Goal: Information Seeking & Learning: Learn about a topic

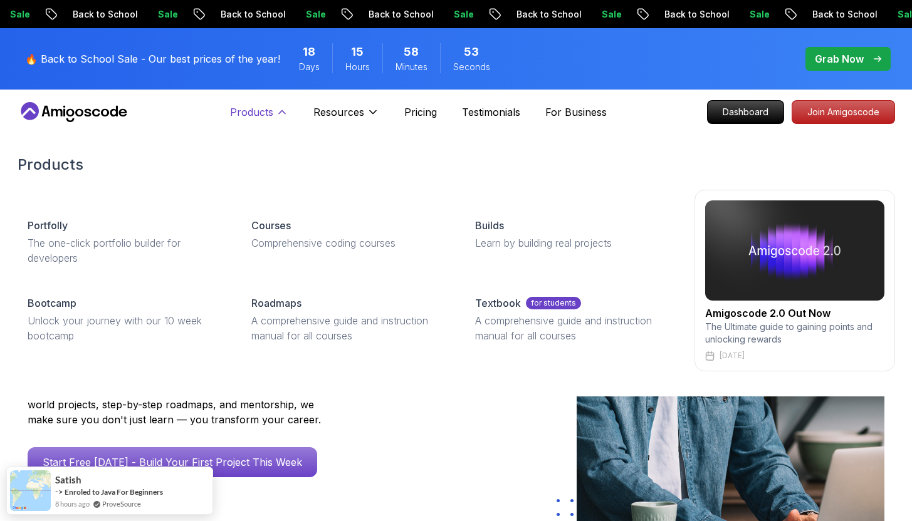
click at [242, 115] on p "Products" at bounding box center [251, 112] width 43 height 15
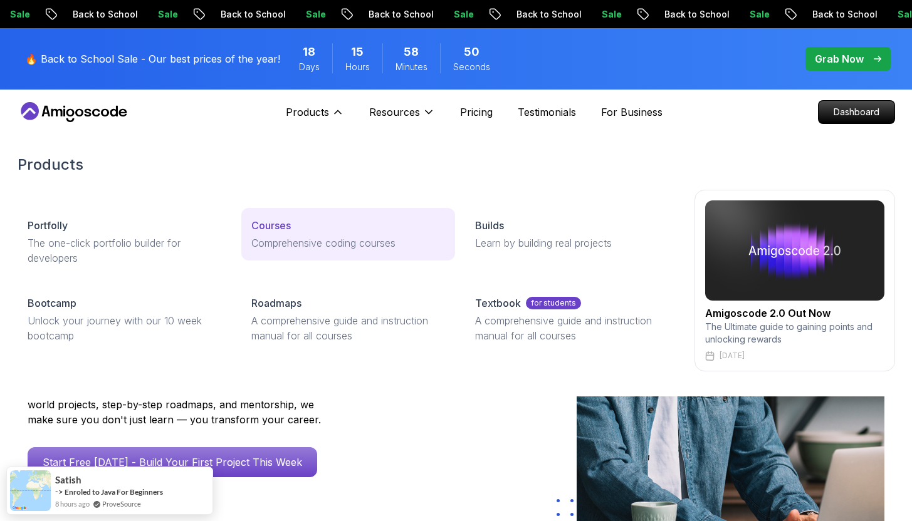
click at [269, 235] on link "Courses Comprehensive coding courses" at bounding box center [348, 234] width 214 height 53
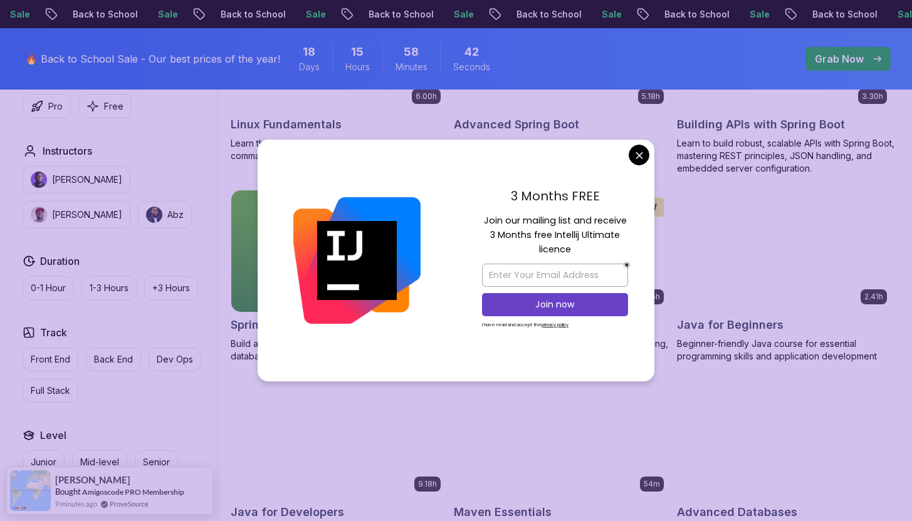
scroll to position [704, 0]
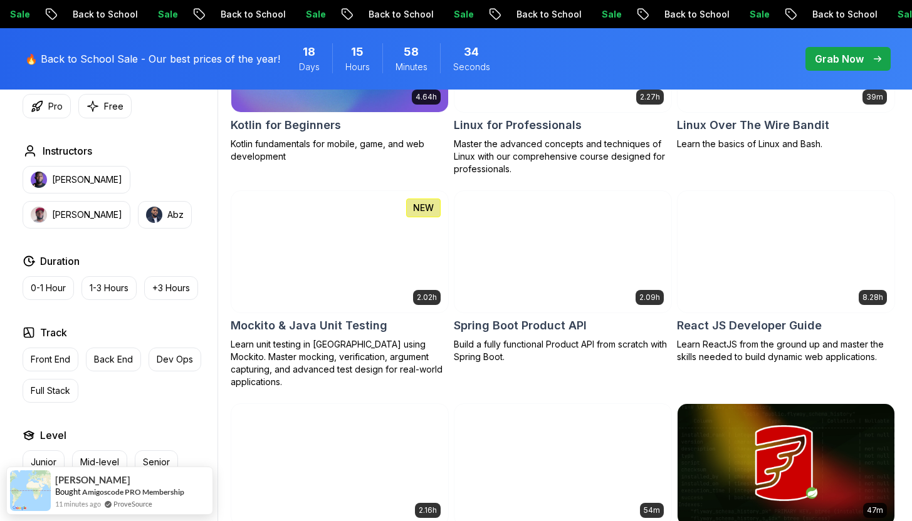
scroll to position [2883, 0]
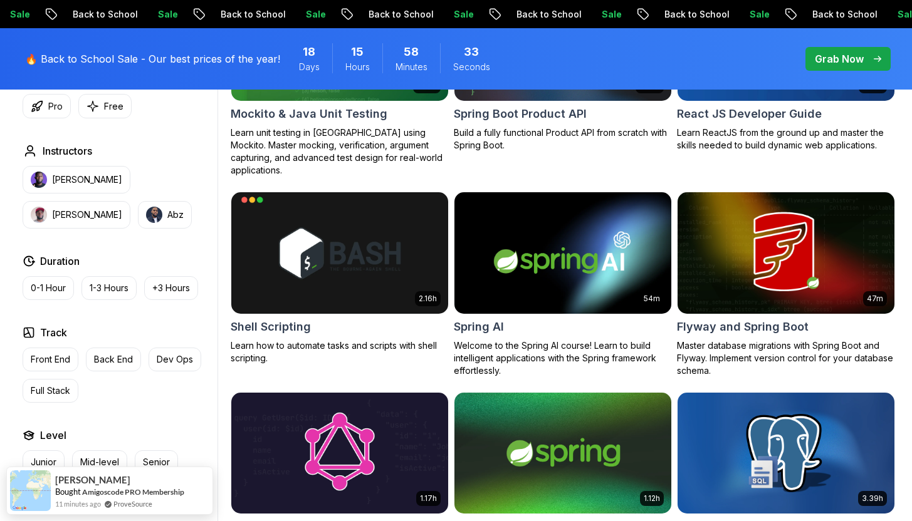
click at [724, 273] on img at bounding box center [785, 252] width 227 height 127
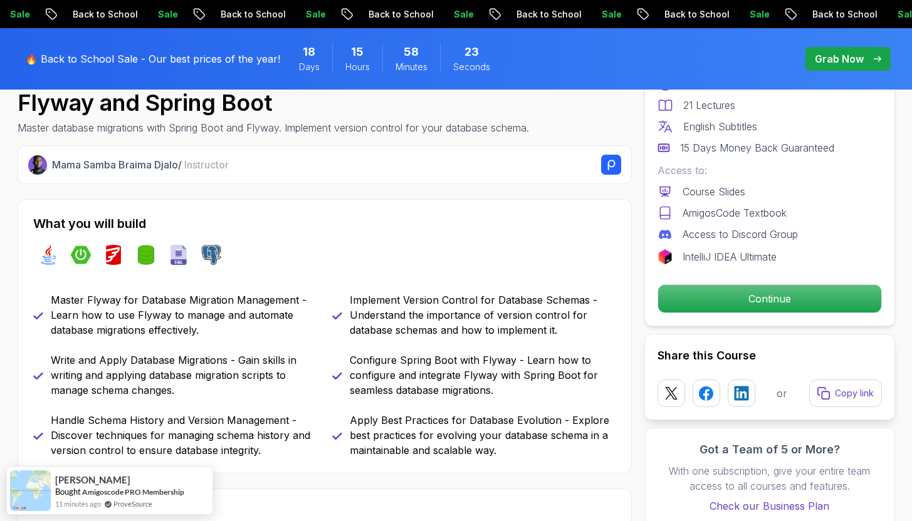
scroll to position [461, 0]
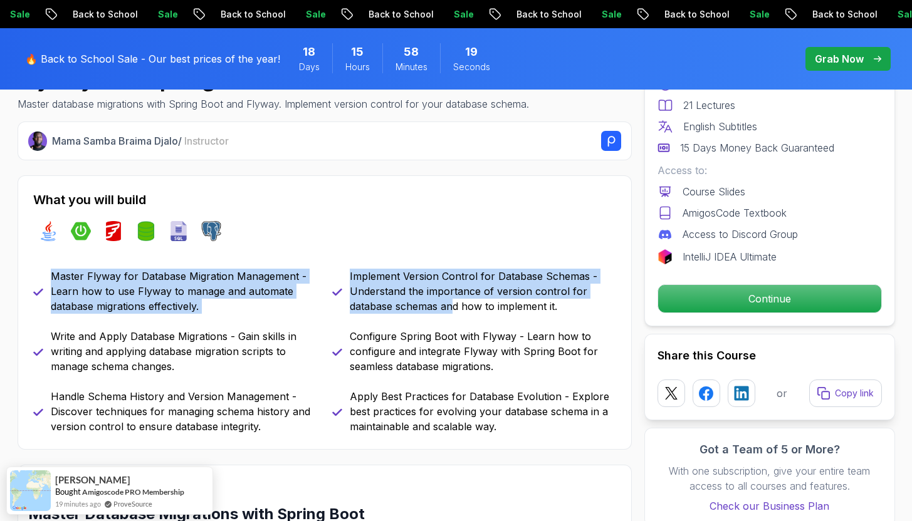
drag, startPoint x: 323, startPoint y: 268, endPoint x: 453, endPoint y: 303, distance: 135.0
click at [453, 303] on div "What you will build java spring-boot flyway spring-data-jpa sql postgres Master…" at bounding box center [325, 312] width 614 height 274
click at [453, 303] on p "Implement Version Control for Database Schemas - Understand the importance of v…" at bounding box center [483, 291] width 266 height 45
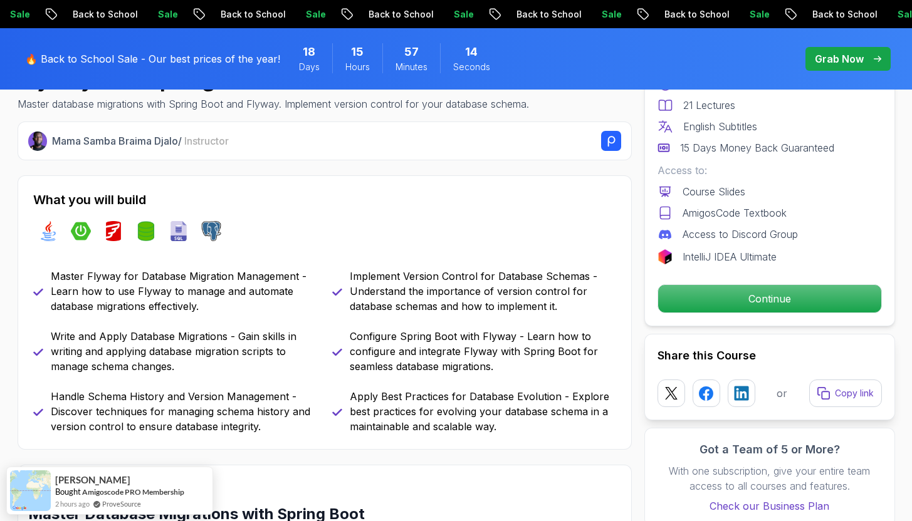
scroll to position [0, 0]
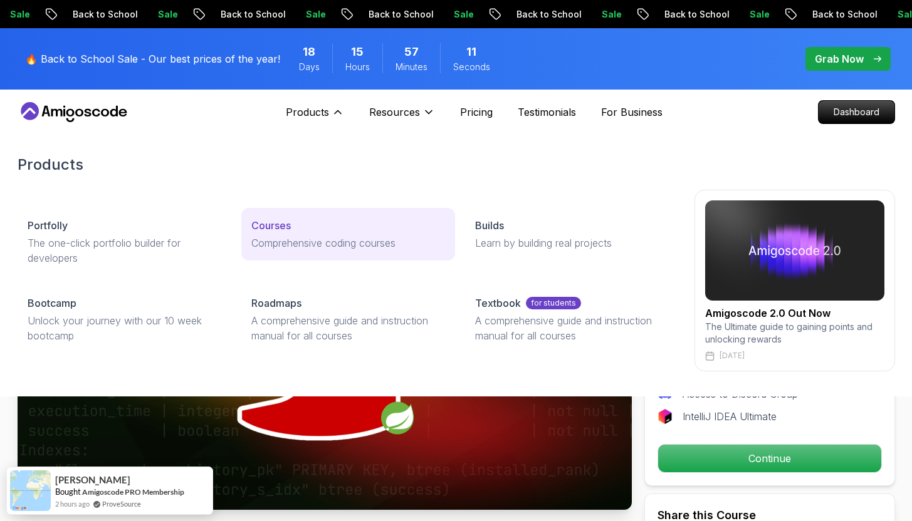
click at [251, 238] on p "Comprehensive coding courses" at bounding box center [348, 243] width 194 height 15
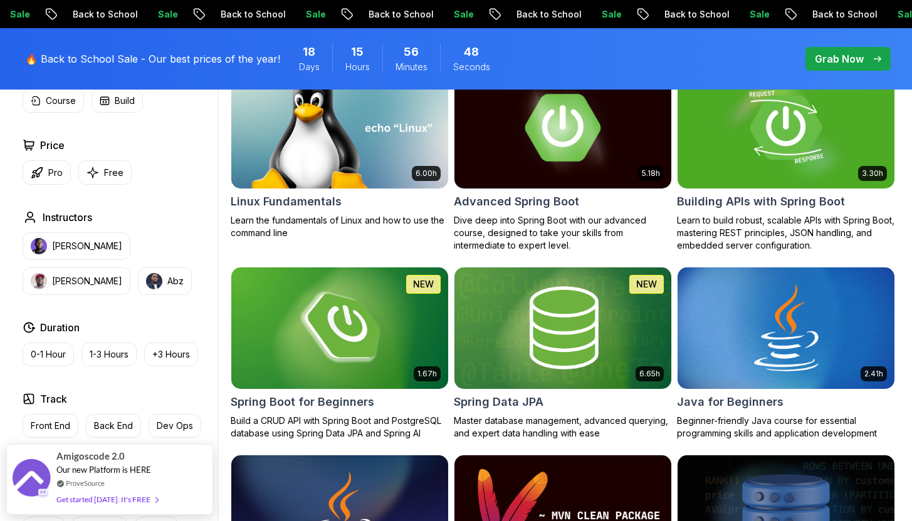
scroll to position [994, 0]
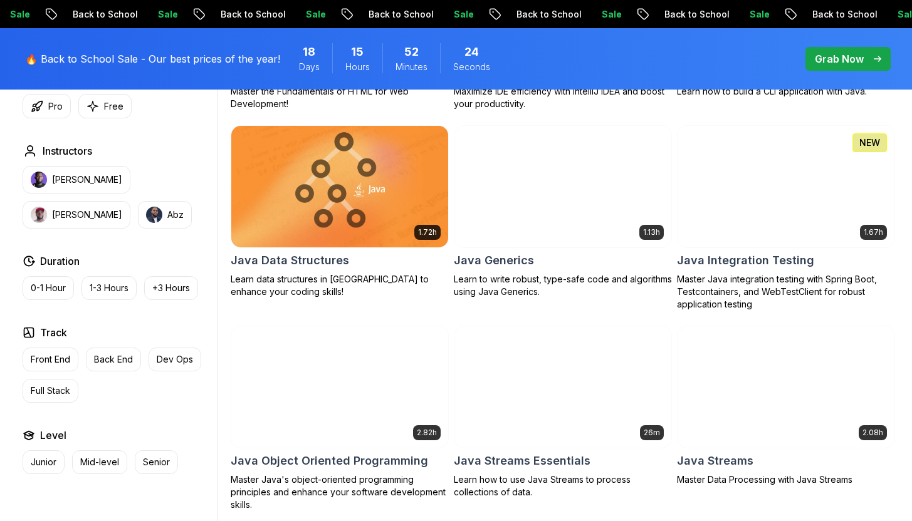
scroll to position [1715, 0]
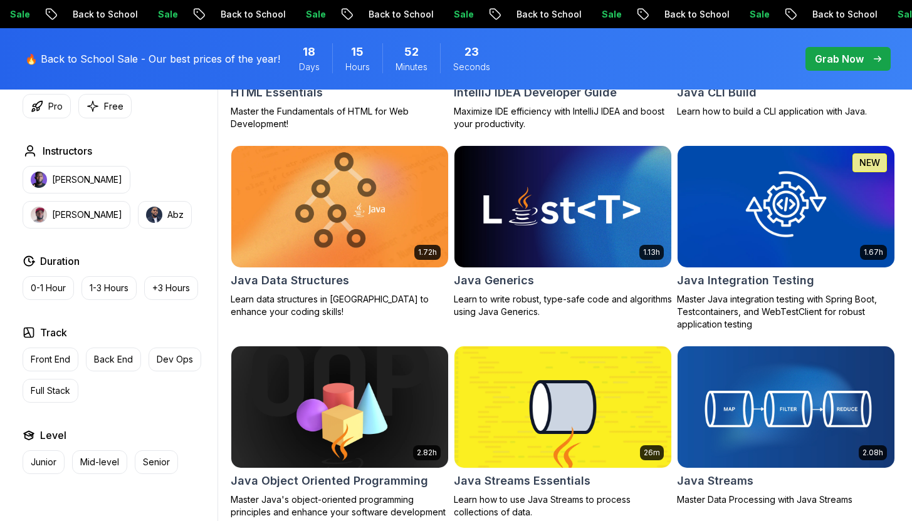
click at [786, 251] on img at bounding box center [785, 206] width 227 height 127
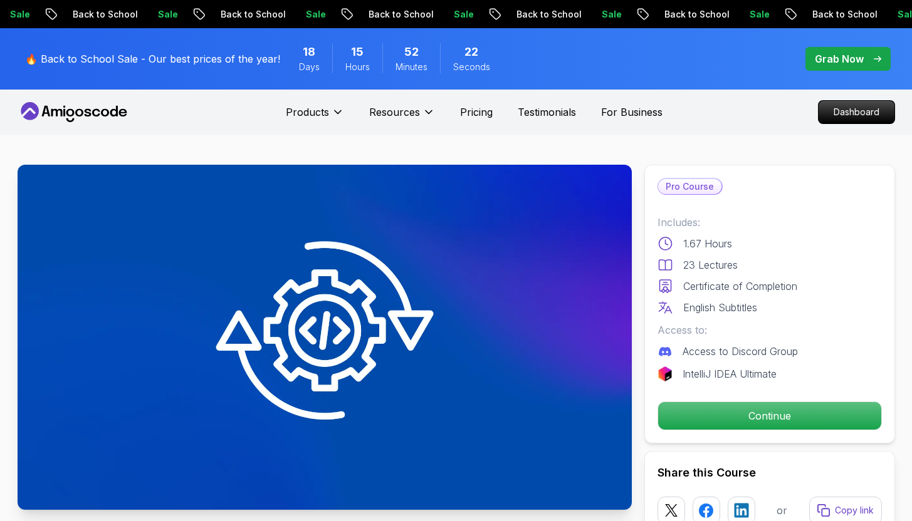
scroll to position [29, 0]
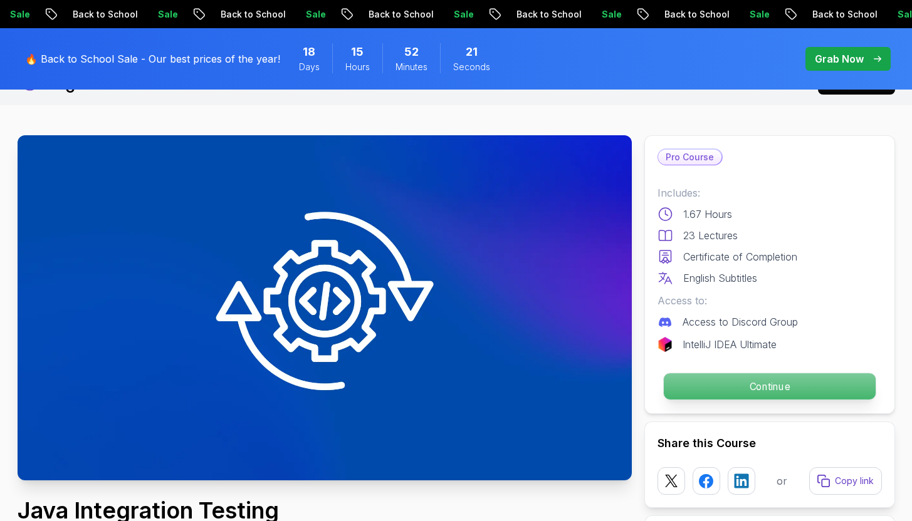
click at [745, 379] on p "Continue" at bounding box center [769, 386] width 212 height 26
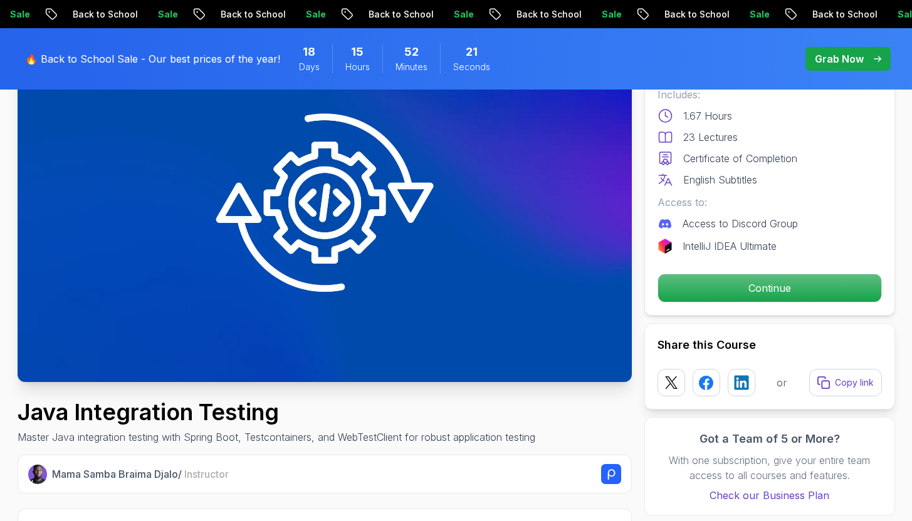
scroll to position [280, 0]
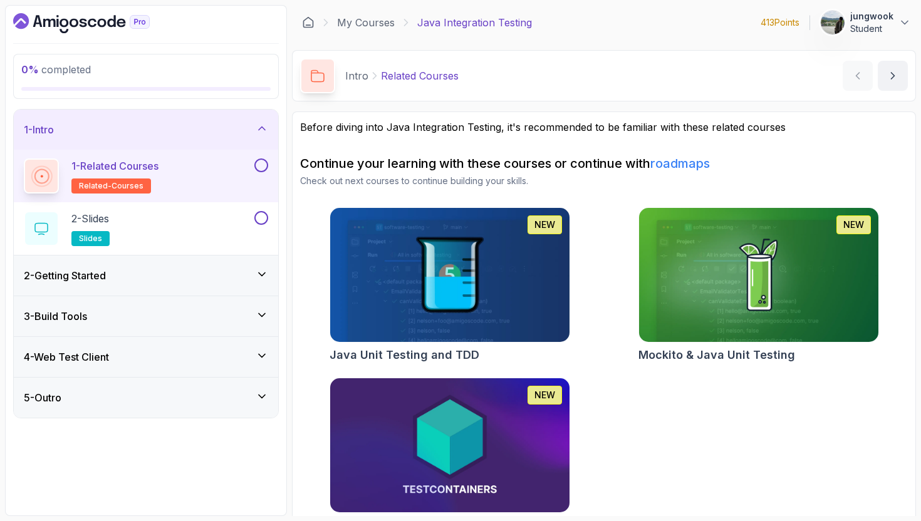
click at [107, 259] on div "2 - Getting Started" at bounding box center [146, 276] width 264 height 40
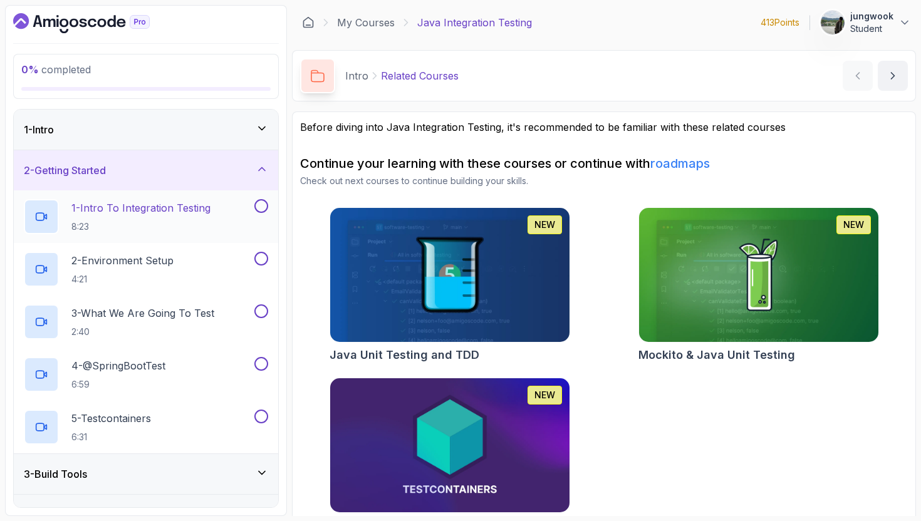
click at [208, 224] on p "8:23" at bounding box center [140, 227] width 139 height 13
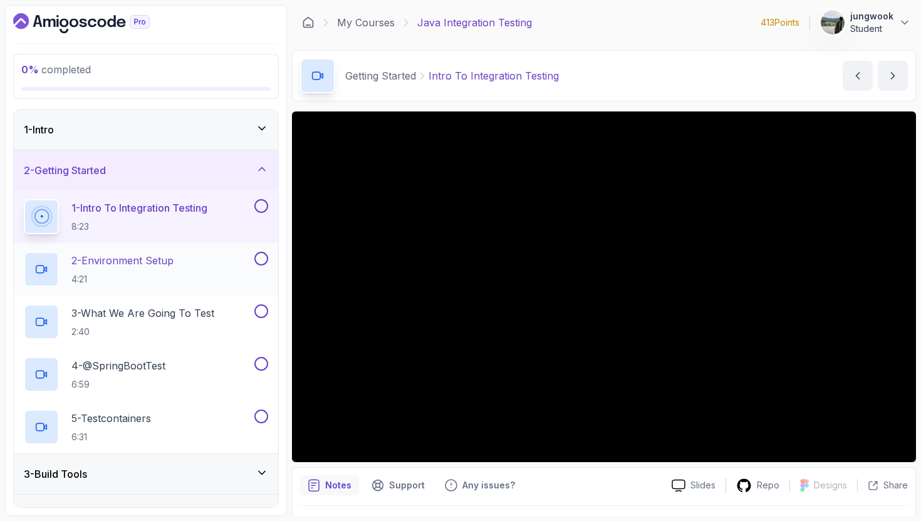
click at [193, 265] on div "2 - Environment Setup 4:21" at bounding box center [138, 269] width 228 height 35
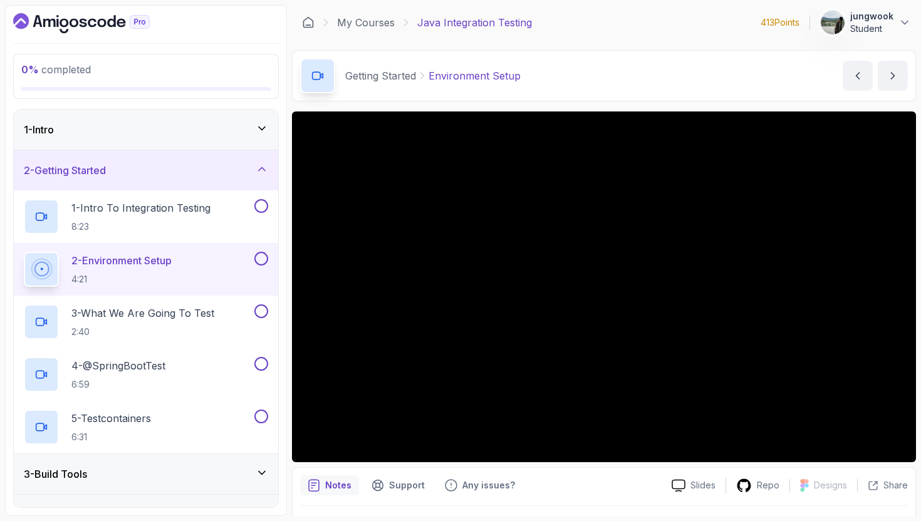
click at [266, 253] on div at bounding box center [260, 259] width 16 height 14
click at [263, 202] on button at bounding box center [261, 206] width 14 height 14
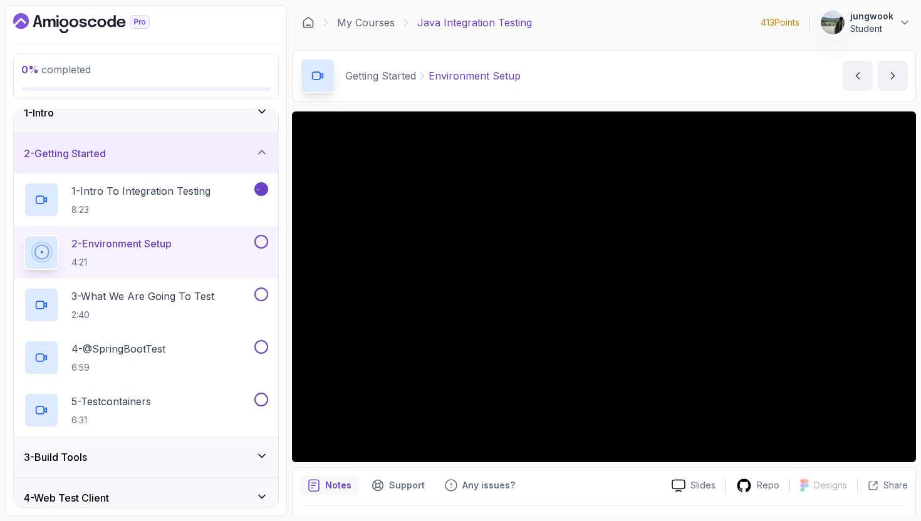
click at [261, 238] on button at bounding box center [261, 242] width 14 height 14
click at [141, 303] on h2 "3 - What We Are Going To Test 2:40" at bounding box center [142, 305] width 143 height 33
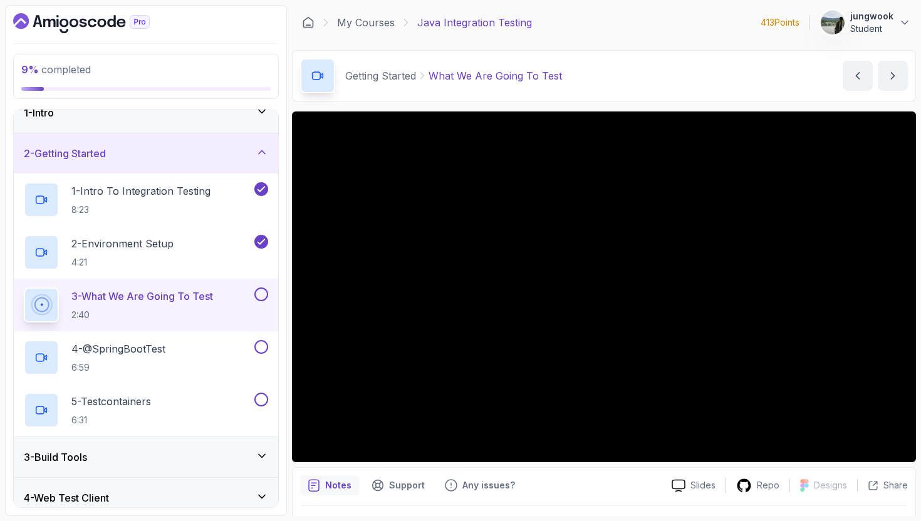
click at [630, 493] on div "Notes Support Any issues?" at bounding box center [481, 486] width 362 height 20
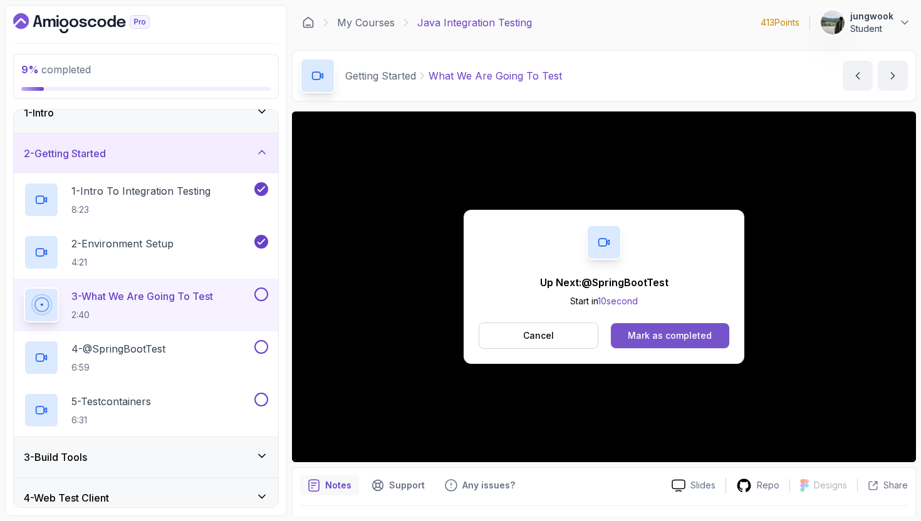
click at [647, 346] on button "Mark as completed" at bounding box center [670, 335] width 118 height 25
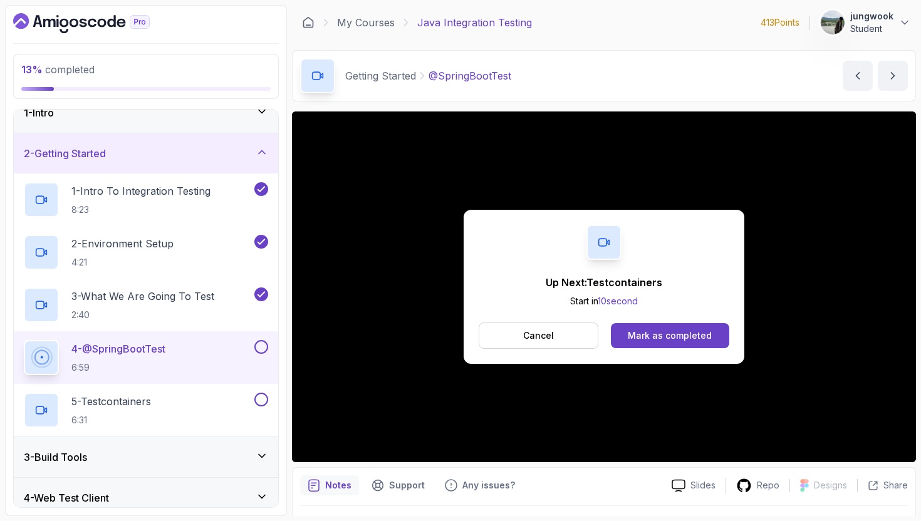
click at [257, 343] on button at bounding box center [261, 347] width 14 height 14
click at [698, 323] on div "Cancel Mark as completed" at bounding box center [604, 336] width 251 height 26
click at [697, 332] on div "Mark as completed" at bounding box center [670, 336] width 84 height 13
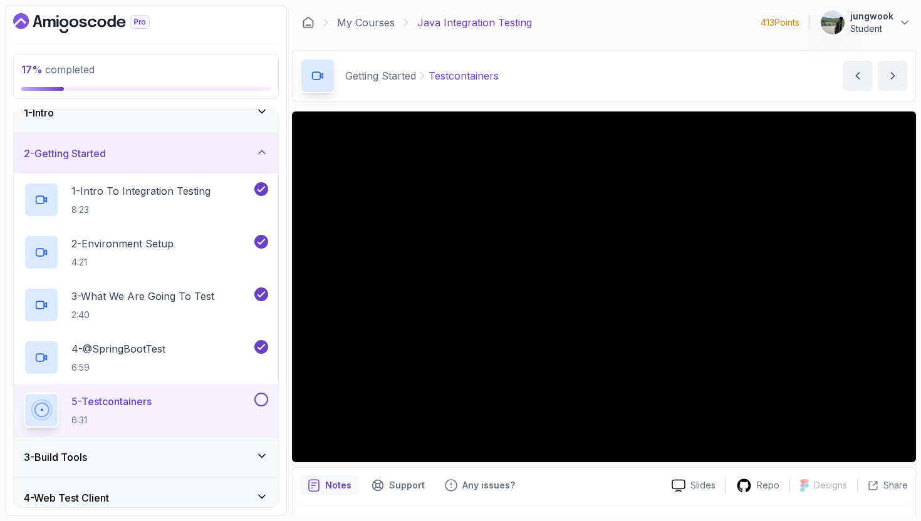
click at [148, 462] on div "3 - Build Tools" at bounding box center [146, 457] width 244 height 15
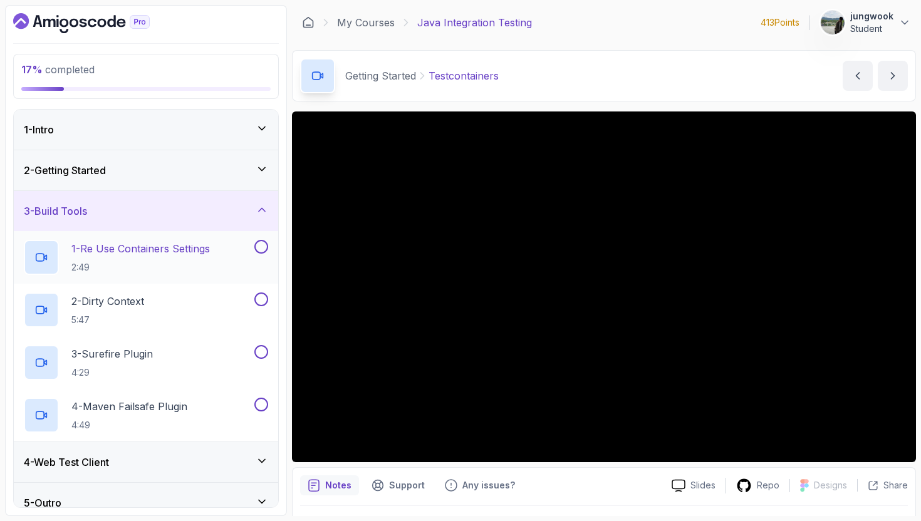
click at [210, 261] on h2 "1 - Re Use Containers Settings 2:49" at bounding box center [140, 257] width 138 height 33
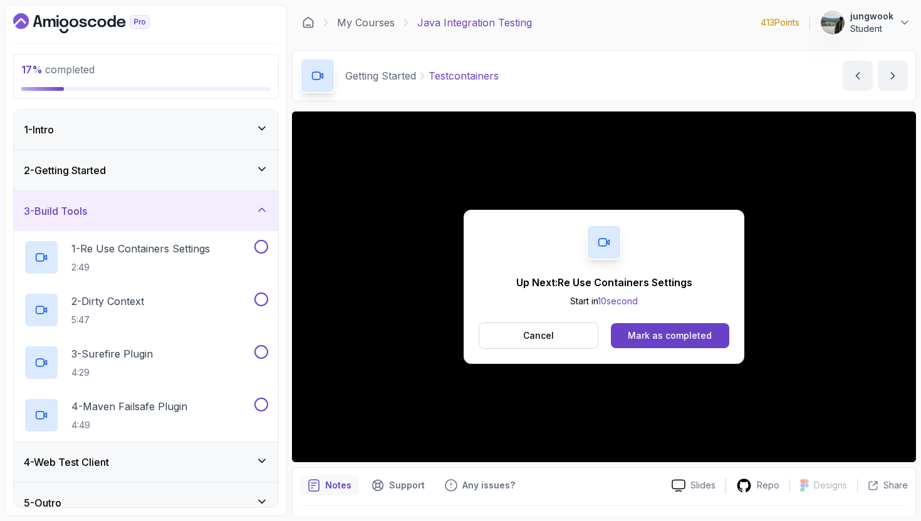
click at [255, 186] on div "2 - Getting Started" at bounding box center [146, 170] width 264 height 40
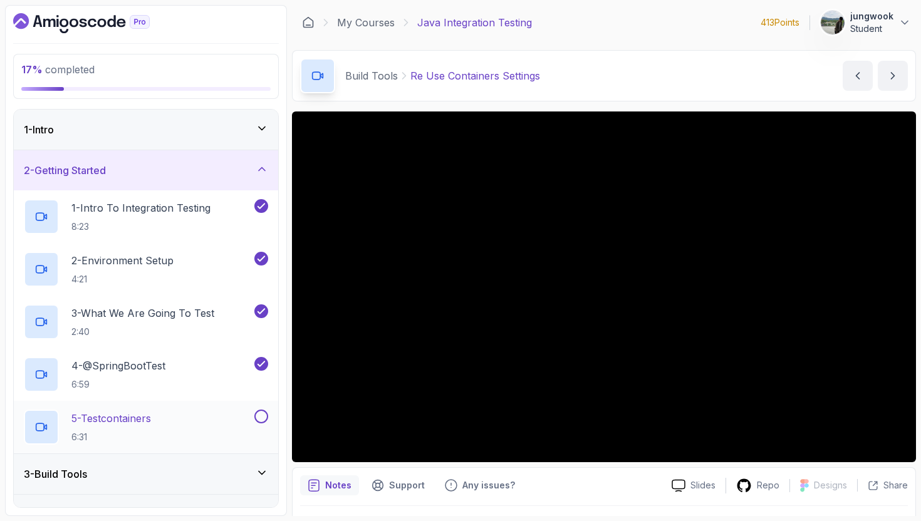
click at [262, 414] on button at bounding box center [261, 417] width 14 height 14
click at [242, 484] on div "3 - Build Tools" at bounding box center [146, 474] width 264 height 40
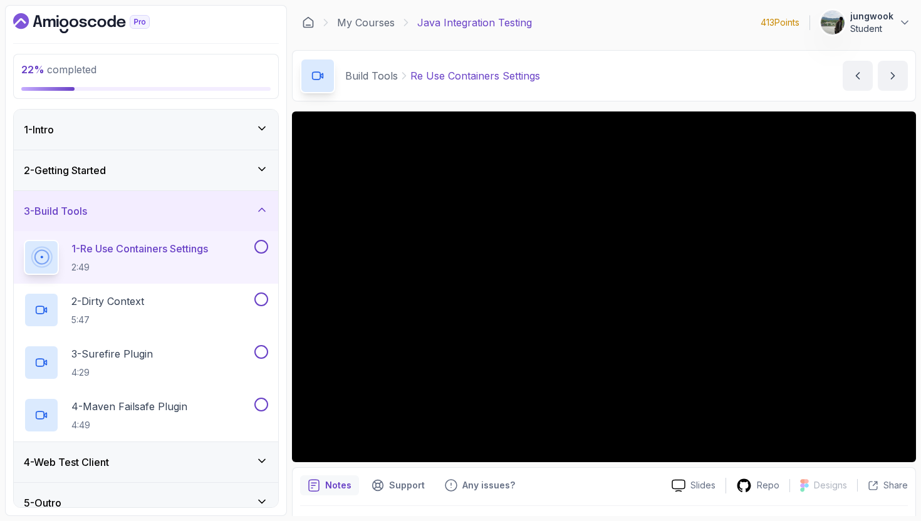
click at [215, 144] on div "1 - Intro" at bounding box center [146, 130] width 264 height 40
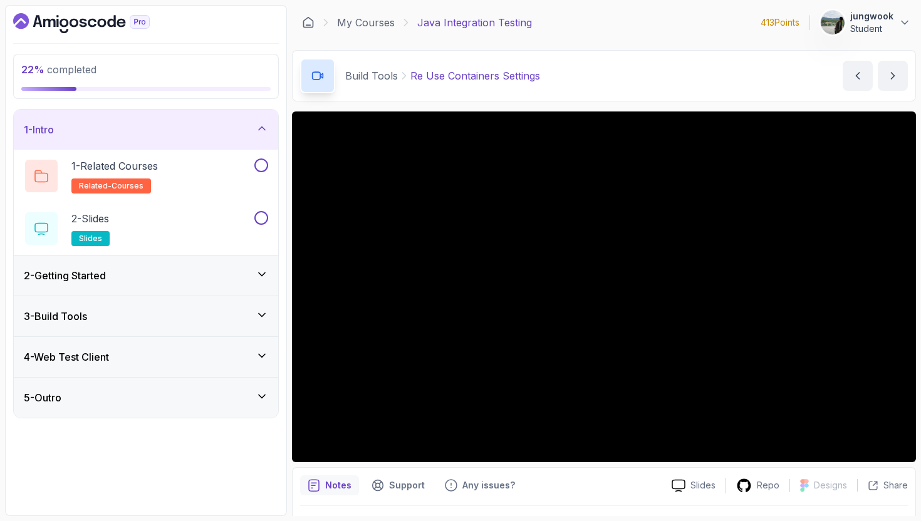
click at [273, 274] on div "2 - Getting Started" at bounding box center [146, 276] width 264 height 40
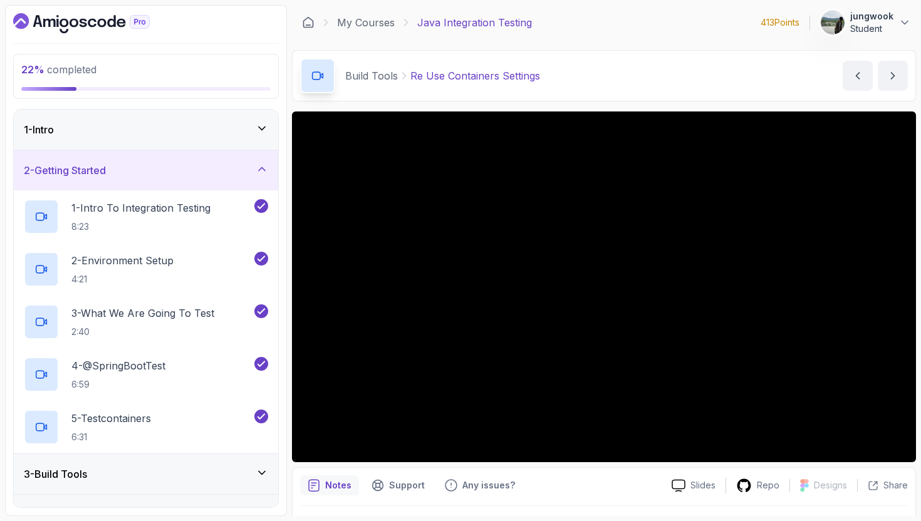
click at [218, 464] on div "3 - Build Tools" at bounding box center [146, 474] width 264 height 40
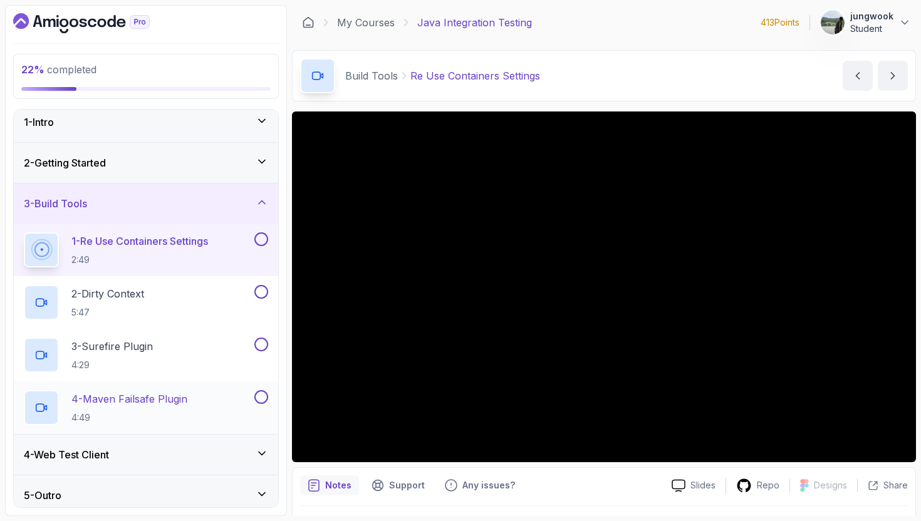
scroll to position [16, 0]
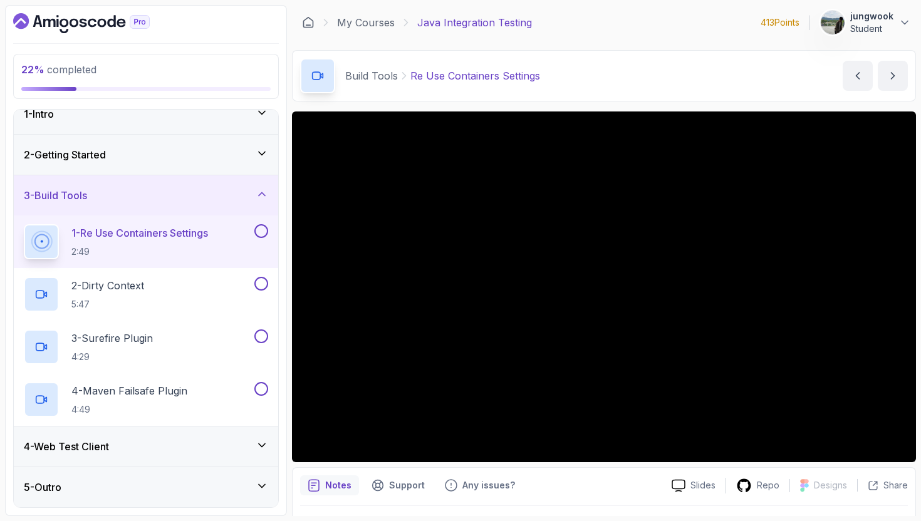
click at [197, 460] on div "4 - Web Test Client" at bounding box center [146, 447] width 264 height 40
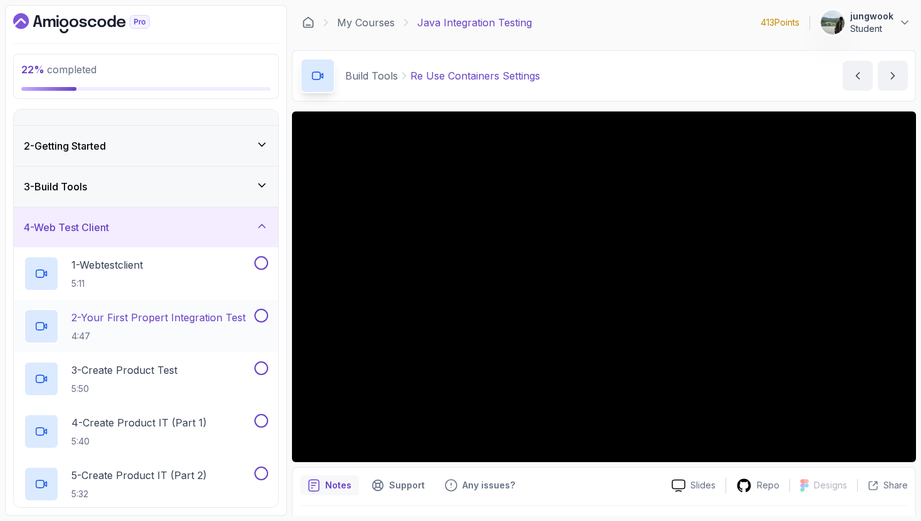
scroll to position [0, 0]
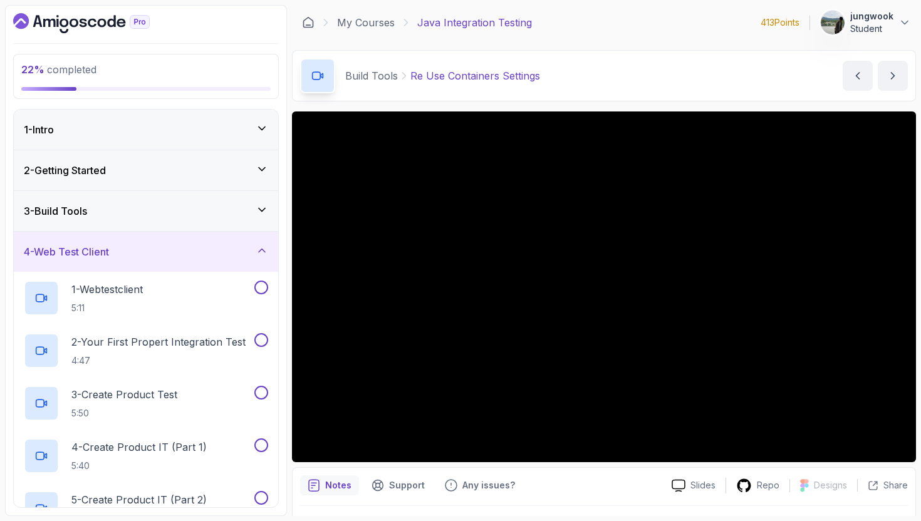
click at [244, 201] on div "3 - Build Tools" at bounding box center [146, 211] width 264 height 40
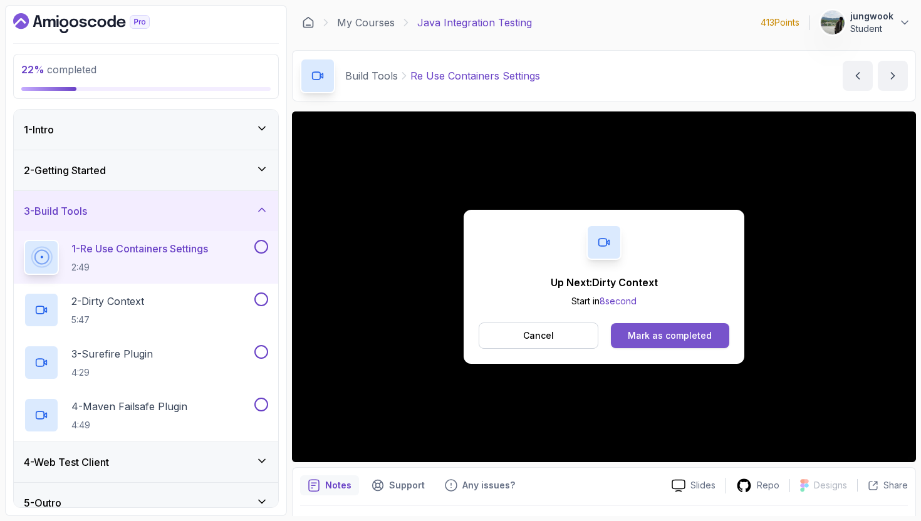
click at [665, 334] on div "Mark as completed" at bounding box center [670, 336] width 84 height 13
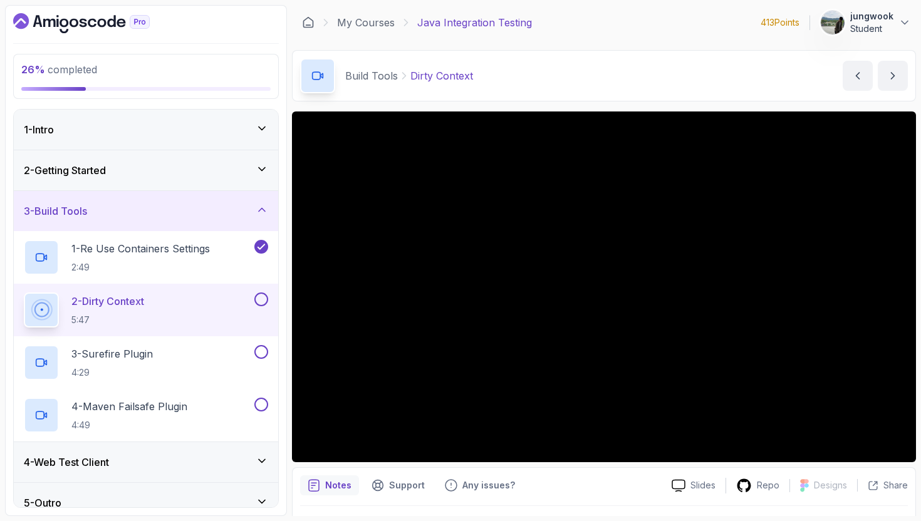
scroll to position [16, 0]
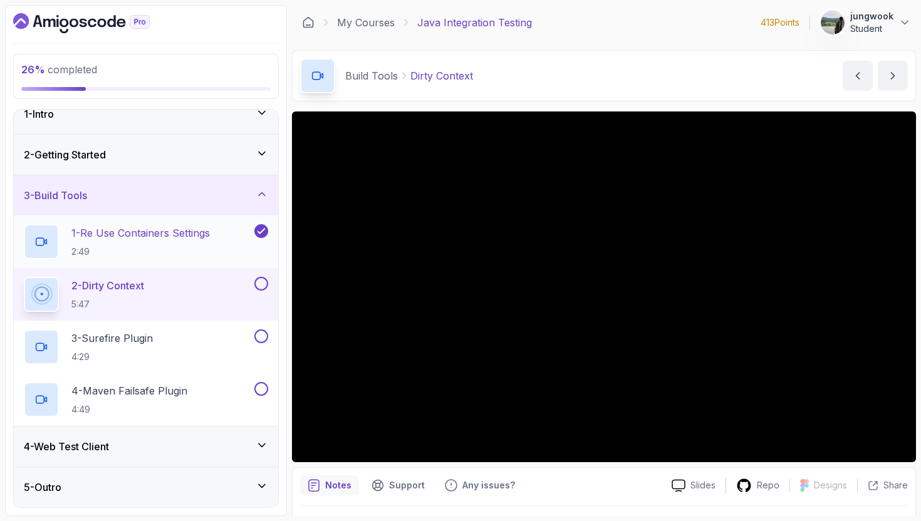
click at [202, 244] on h2 "1 - Re Use Containers Settings 2:49" at bounding box center [140, 242] width 138 height 33
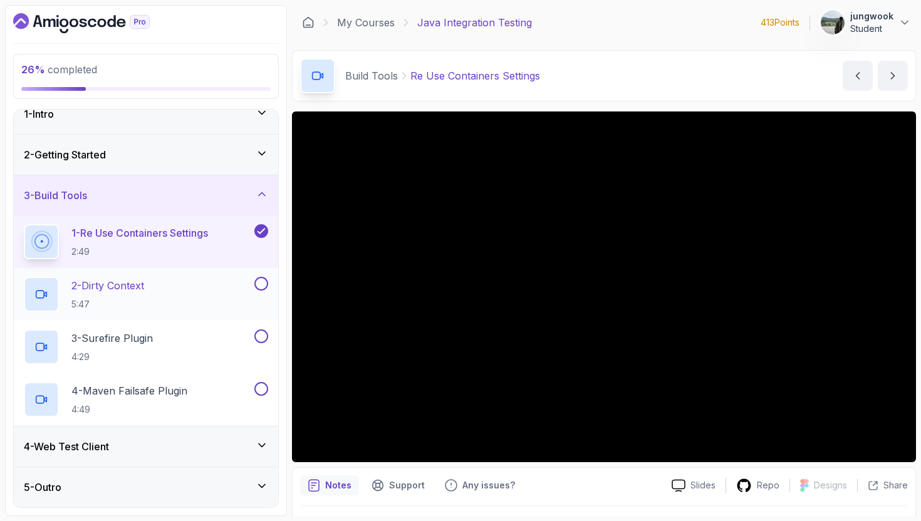
click at [252, 302] on button "2 - Dirty Context 5:47" at bounding box center [146, 294] width 244 height 35
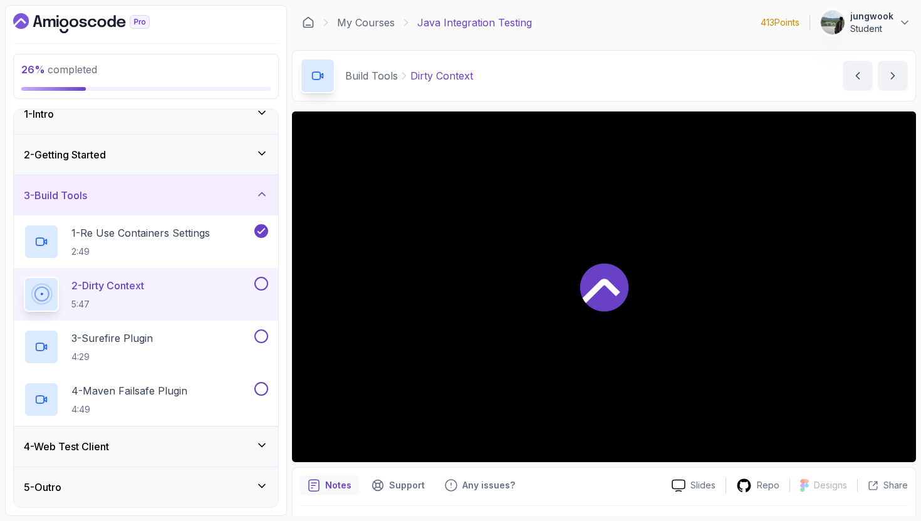
click at [246, 299] on div "2 - Dirty Context 5:47" at bounding box center [138, 294] width 228 height 35
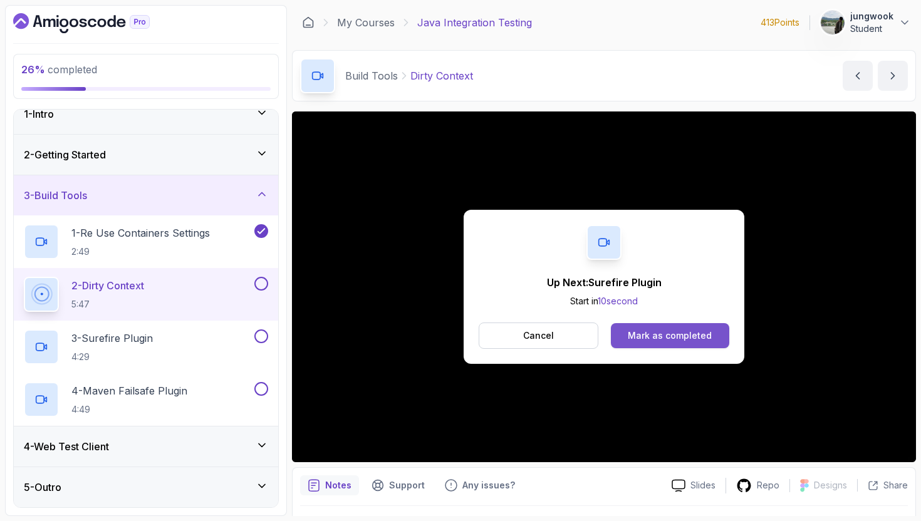
click at [707, 340] on div "Mark as completed" at bounding box center [670, 336] width 84 height 13
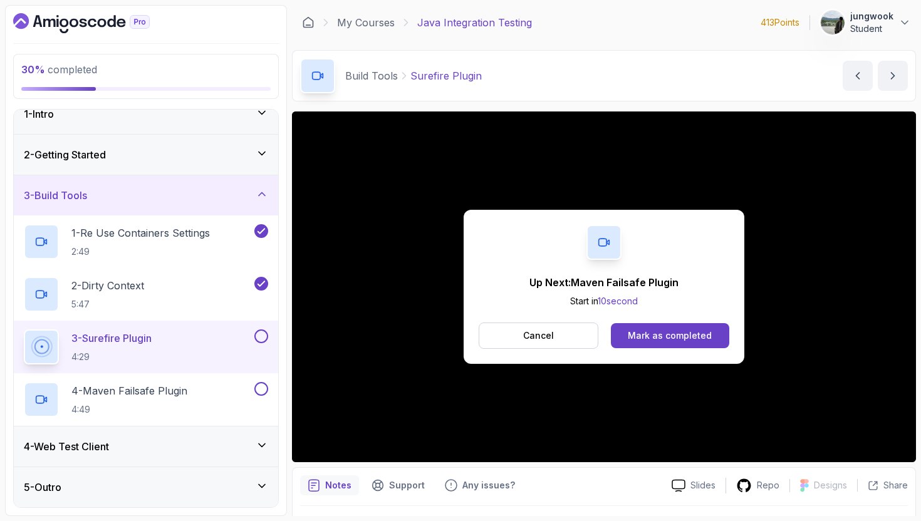
click at [667, 351] on div "Up Next: Maven Failsafe Plugin Start in 10 second Cancel Mark as completed" at bounding box center [604, 287] width 281 height 154
click at [684, 332] on div "Mark as completed" at bounding box center [670, 336] width 84 height 13
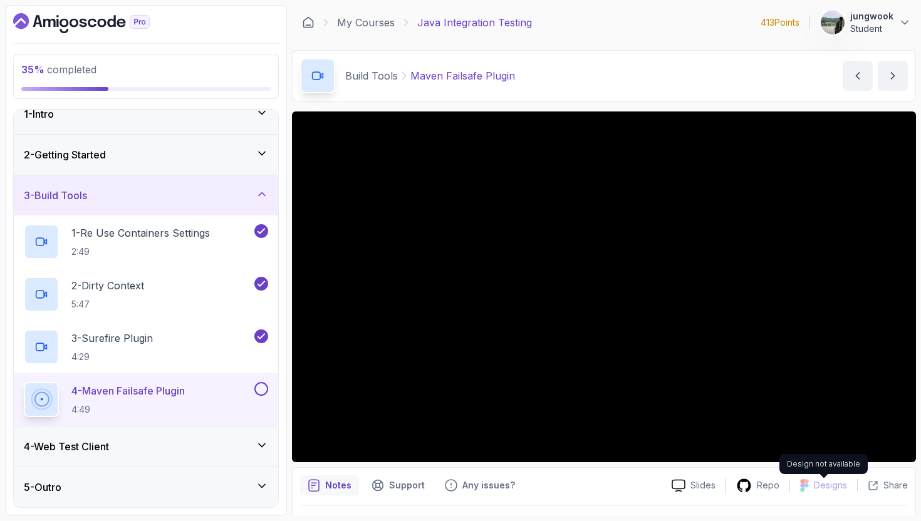
click at [840, 486] on p "Designs" at bounding box center [830, 485] width 33 height 13
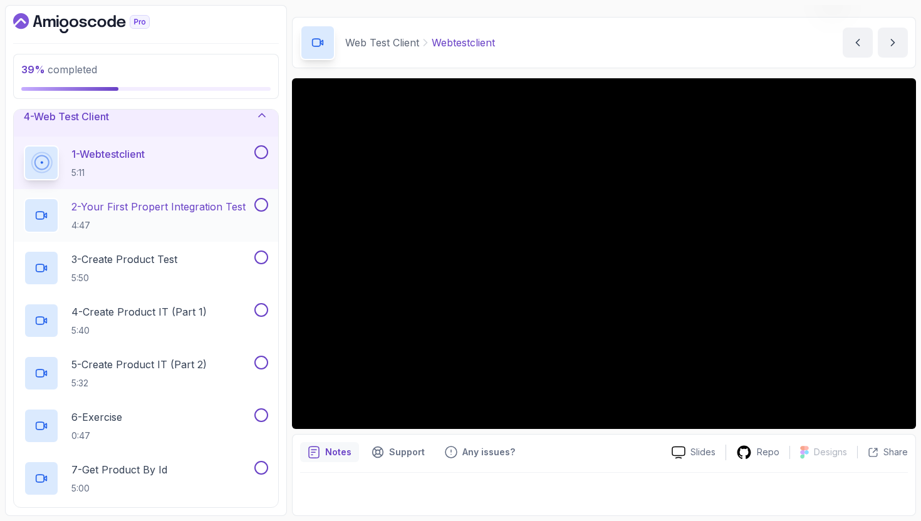
scroll to position [331, 0]
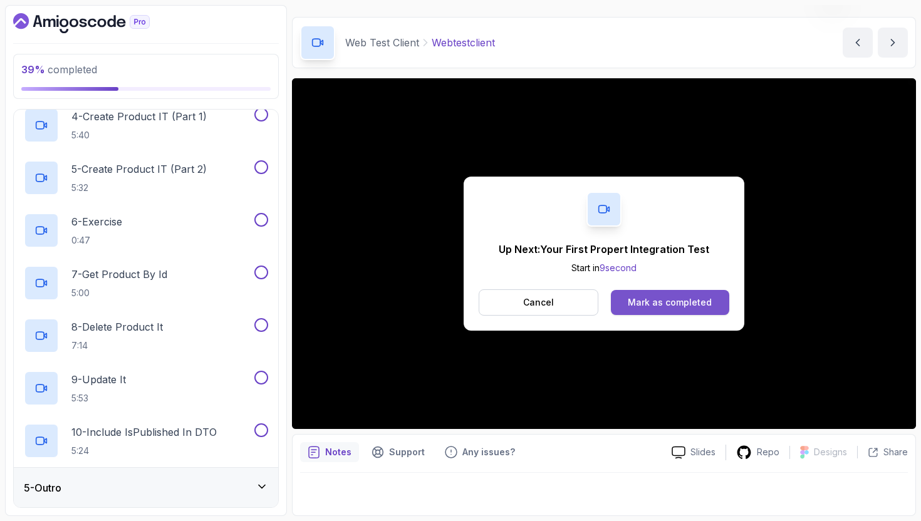
click at [655, 300] on div "Mark as completed" at bounding box center [670, 302] width 84 height 13
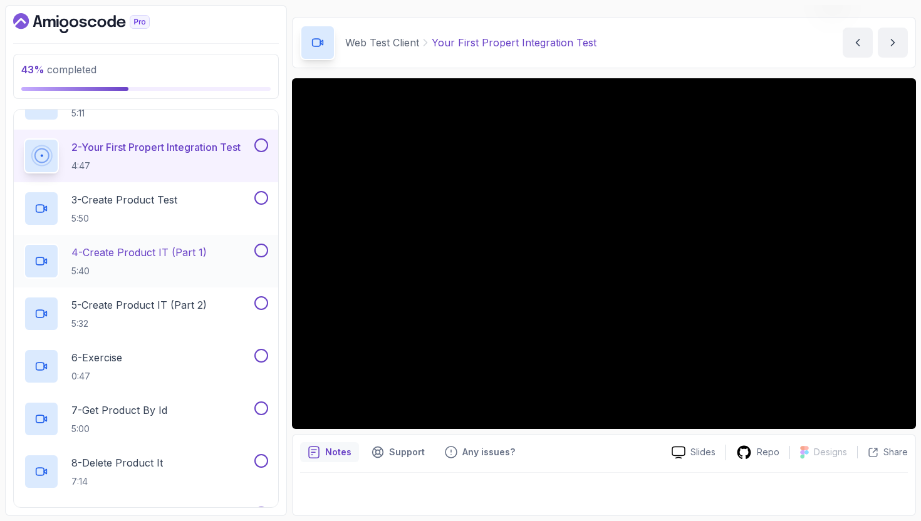
scroll to position [85, 0]
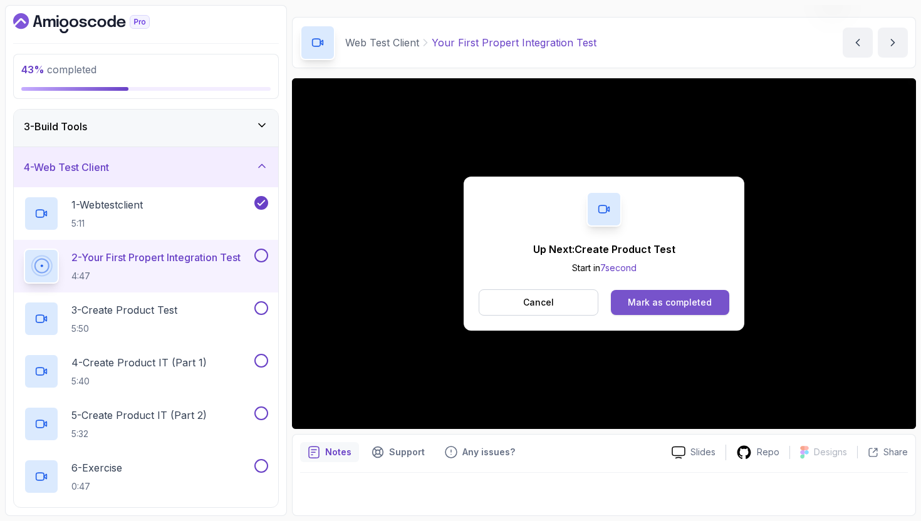
click at [647, 306] on div "Mark as completed" at bounding box center [670, 302] width 84 height 13
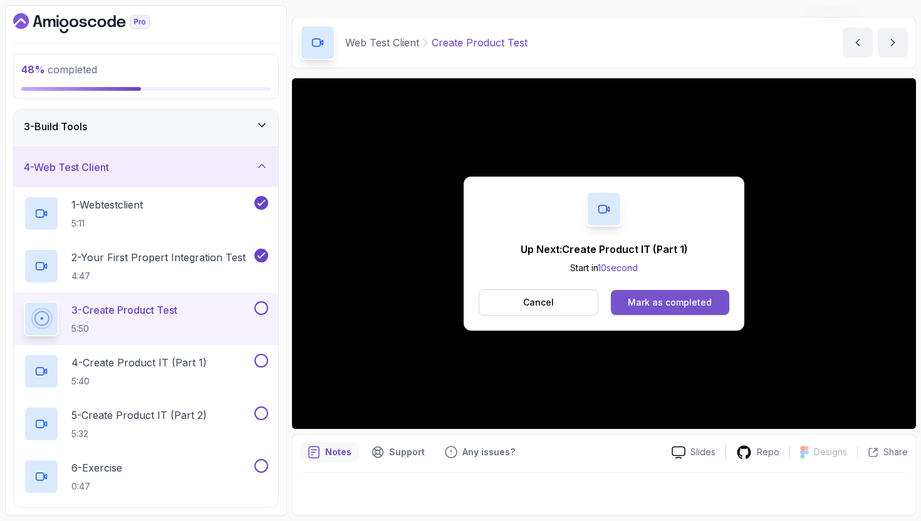
click at [687, 303] on div "Mark as completed" at bounding box center [670, 302] width 84 height 13
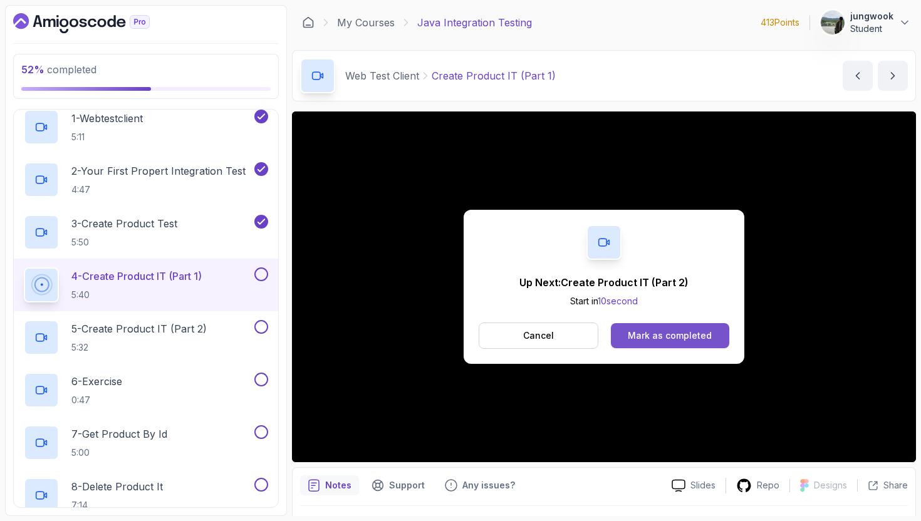
click at [702, 331] on div "Mark as completed" at bounding box center [670, 336] width 84 height 13
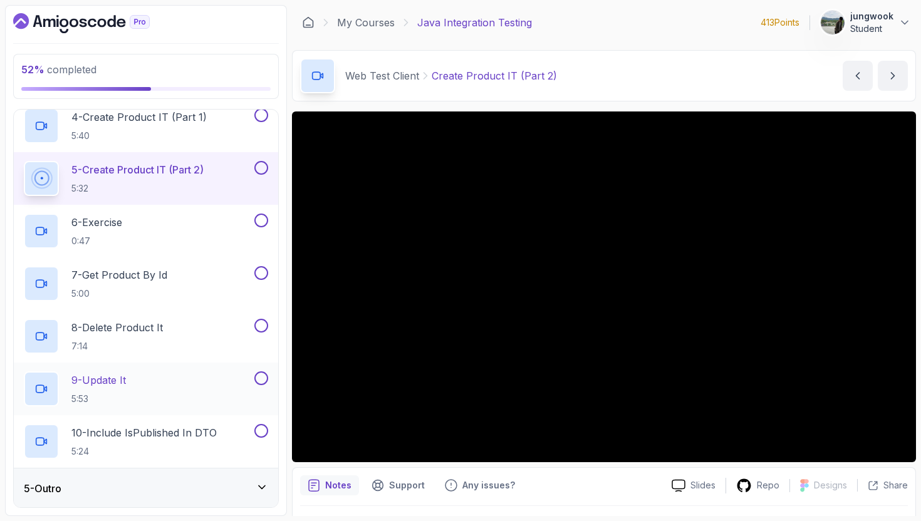
scroll to position [331, 0]
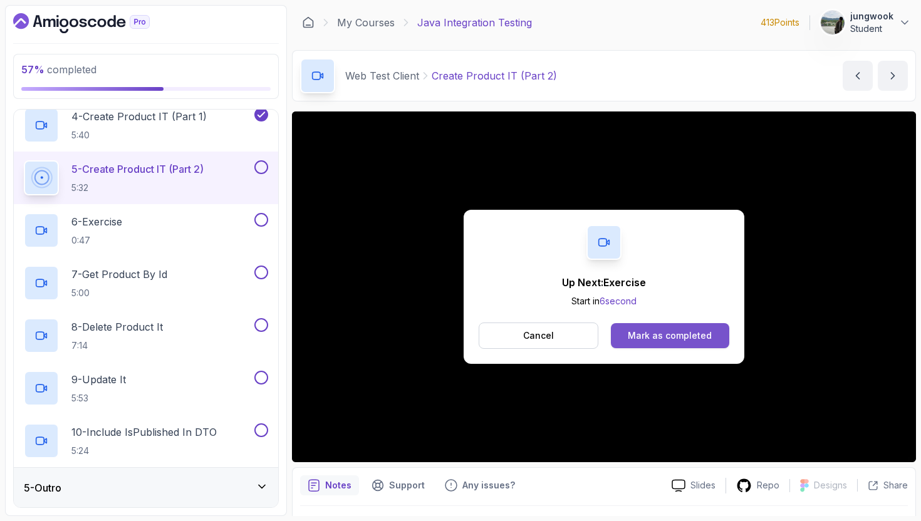
click at [637, 340] on div "Mark as completed" at bounding box center [670, 336] width 84 height 13
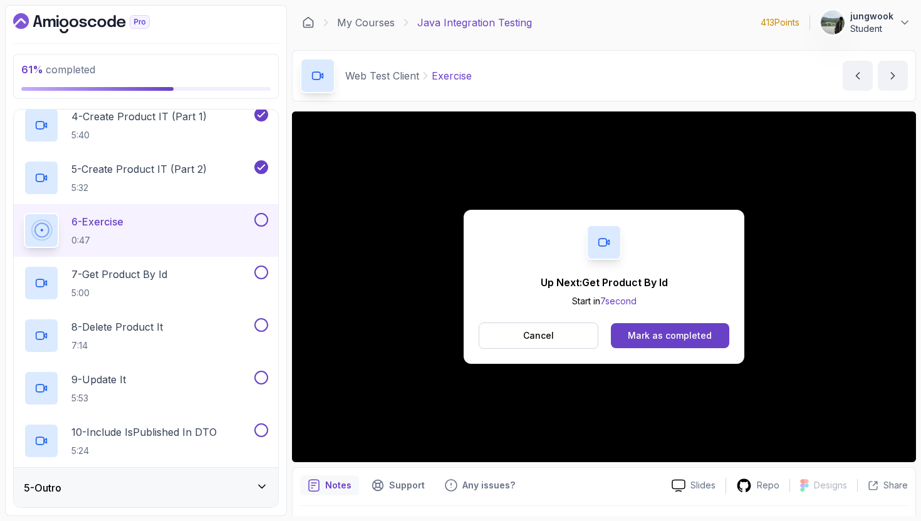
click at [538, 345] on button "Cancel" at bounding box center [539, 336] width 120 height 26
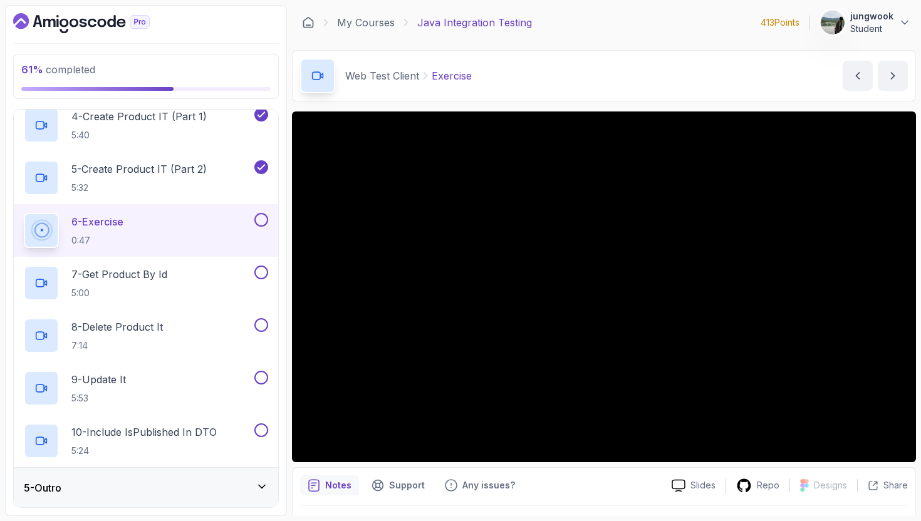
click at [260, 217] on button at bounding box center [261, 220] width 14 height 14
click at [192, 272] on div "7 - Get Product By Id 5:00" at bounding box center [138, 283] width 228 height 35
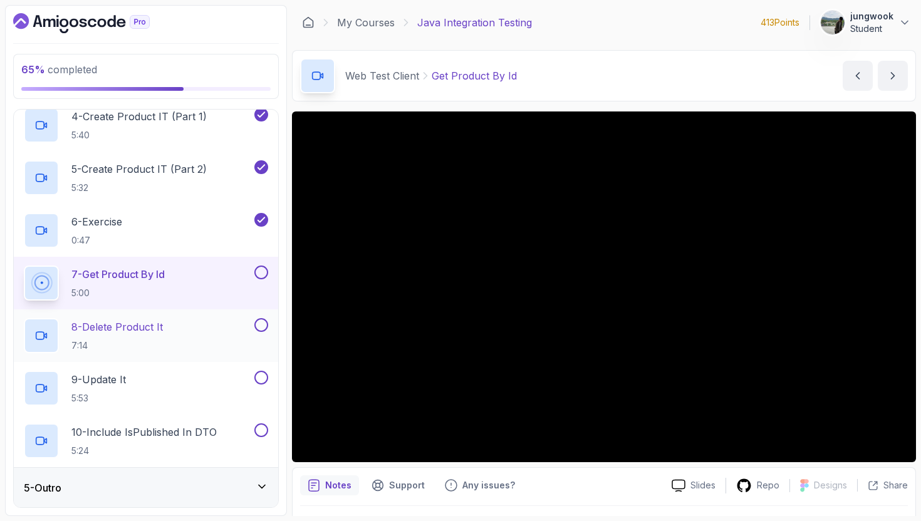
click at [169, 318] on div "8 - Delete Product It 7:14" at bounding box center [138, 335] width 228 height 35
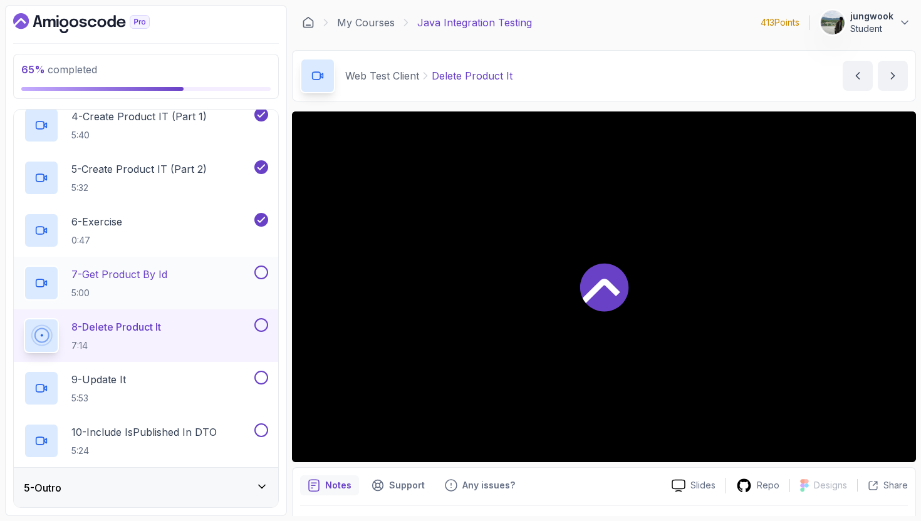
click at [267, 273] on button at bounding box center [261, 273] width 14 height 14
